Goal: Check status: Check status

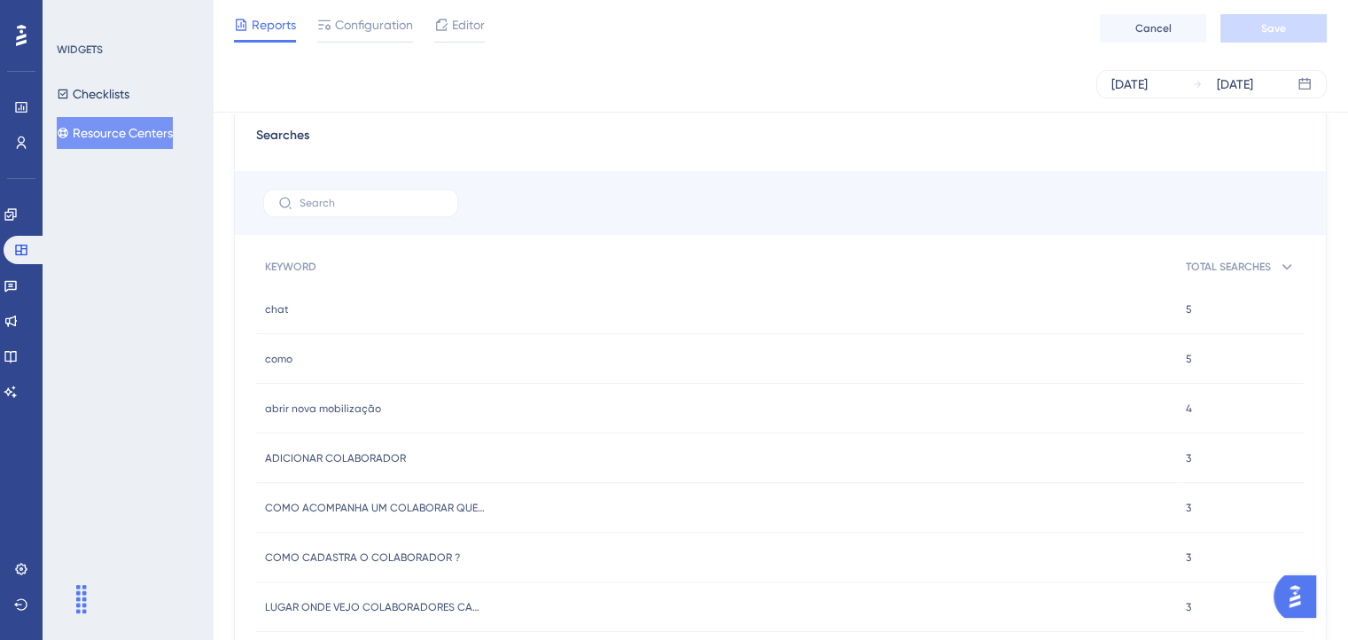
scroll to position [1064, 0]
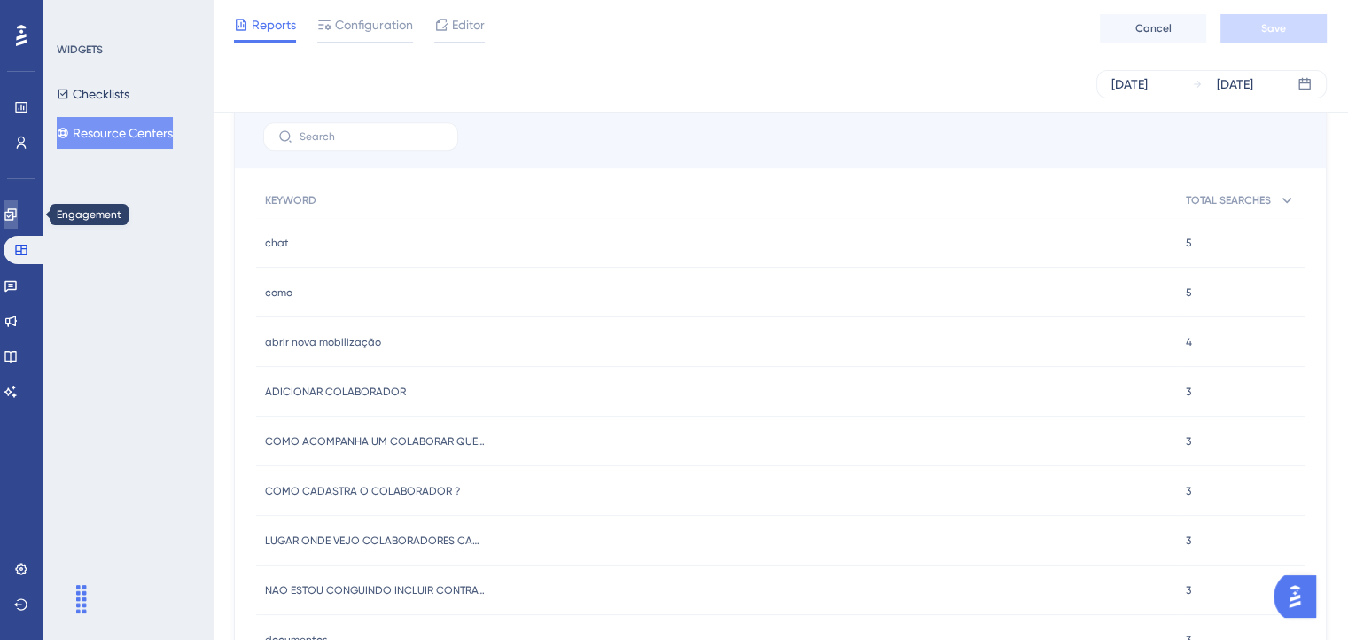
click at [16, 215] on icon at bounding box center [10, 214] width 12 height 12
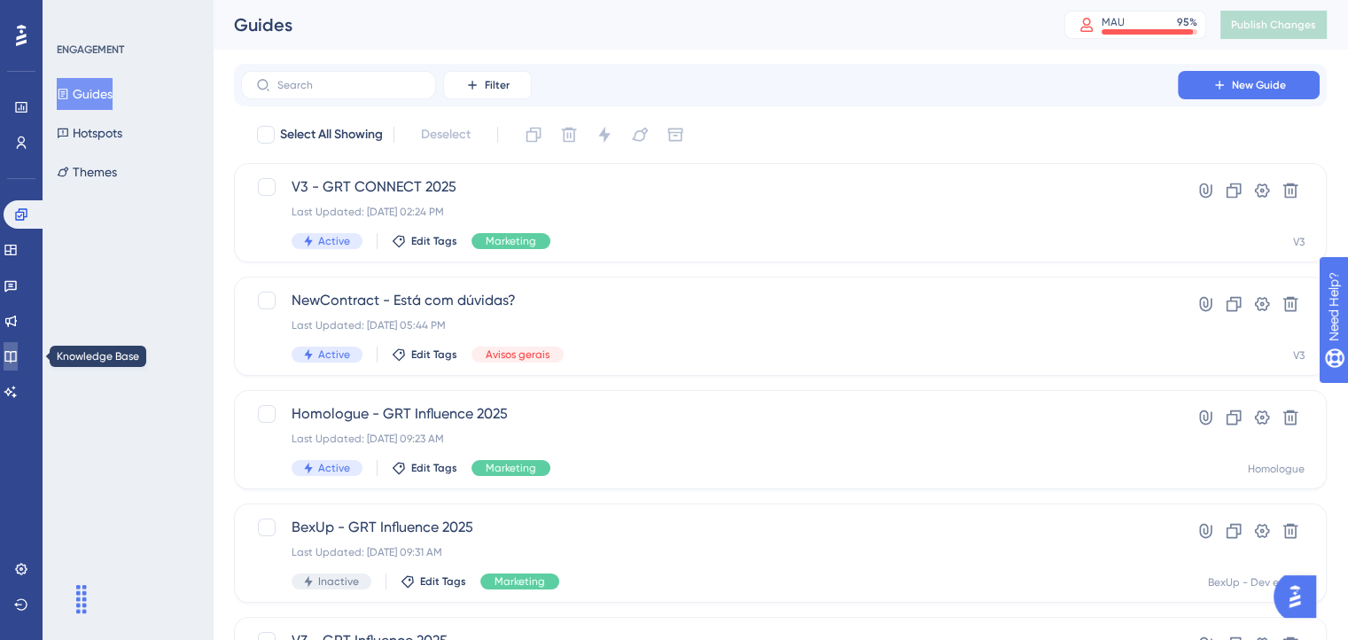
click at [18, 359] on link at bounding box center [11, 356] width 14 height 28
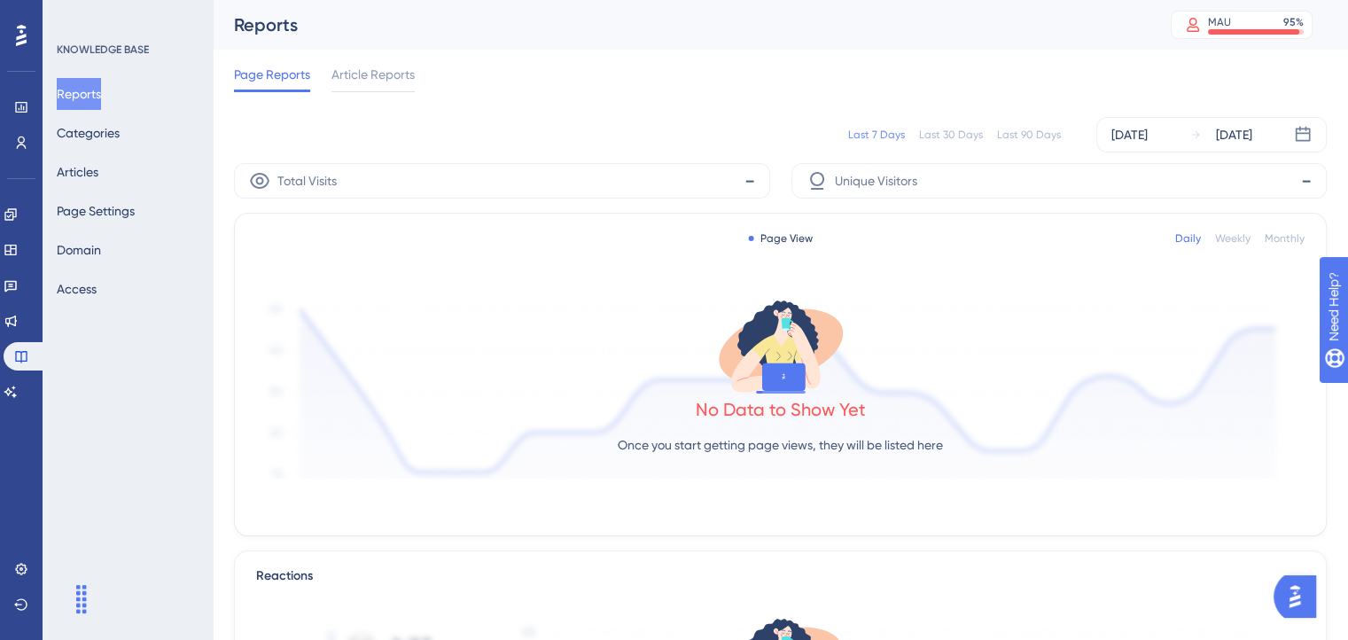
click at [950, 144] on div "Last 7 Days Last 30 Days Last 90 Days [DATE] [DATE]" at bounding box center [780, 134] width 1093 height 35
click at [951, 136] on div "Last 30 Days" at bounding box center [951, 135] width 64 height 14
click at [881, 138] on div "Last 7 Days" at bounding box center [876, 135] width 57 height 14
